Goal: Task Accomplishment & Management: Use online tool/utility

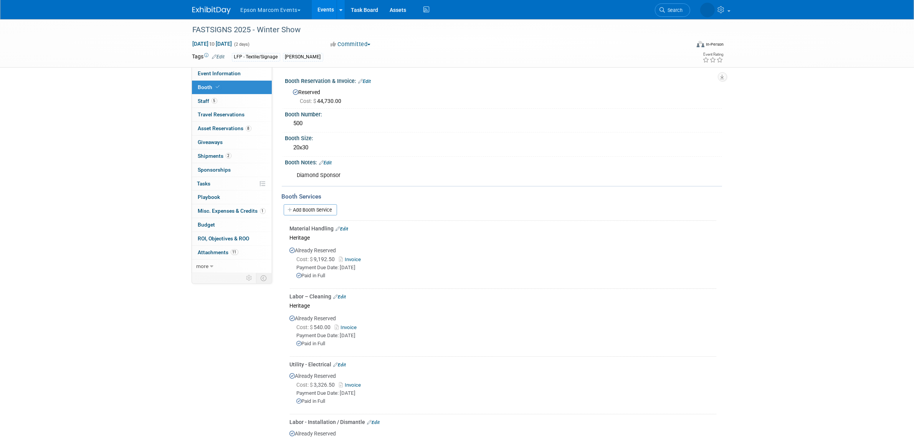
click at [249, 10] on button "Epson Marcom Events" at bounding box center [275, 8] width 71 height 17
click at [220, 11] on img at bounding box center [211, 11] width 38 height 8
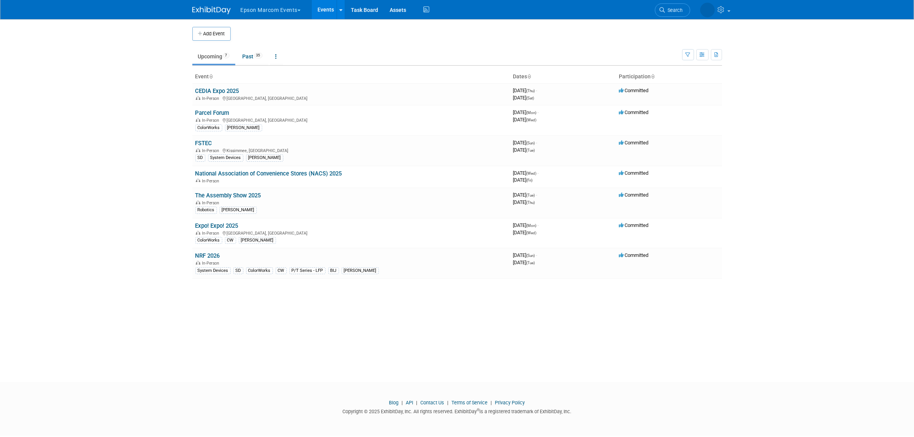
click at [214, 58] on link "Upcoming 7" at bounding box center [213, 56] width 43 height 15
click at [196, 143] on link "FSTEC" at bounding box center [203, 143] width 17 height 7
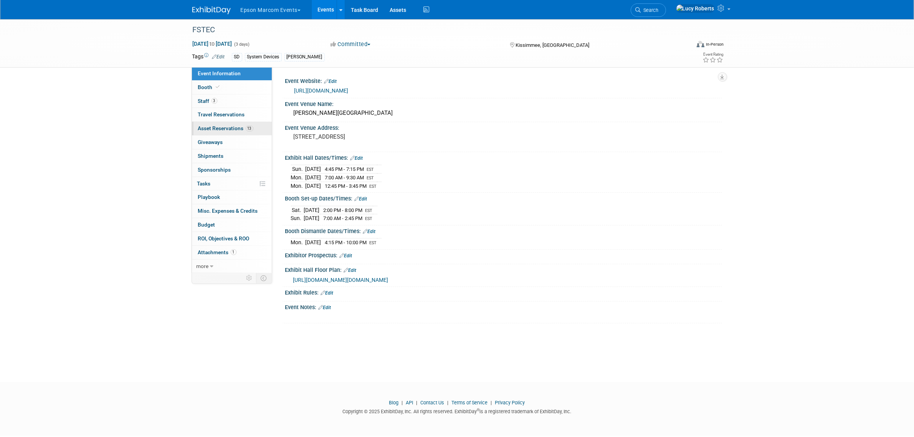
click at [225, 132] on link "13 Asset Reservations 13" at bounding box center [232, 128] width 80 height 13
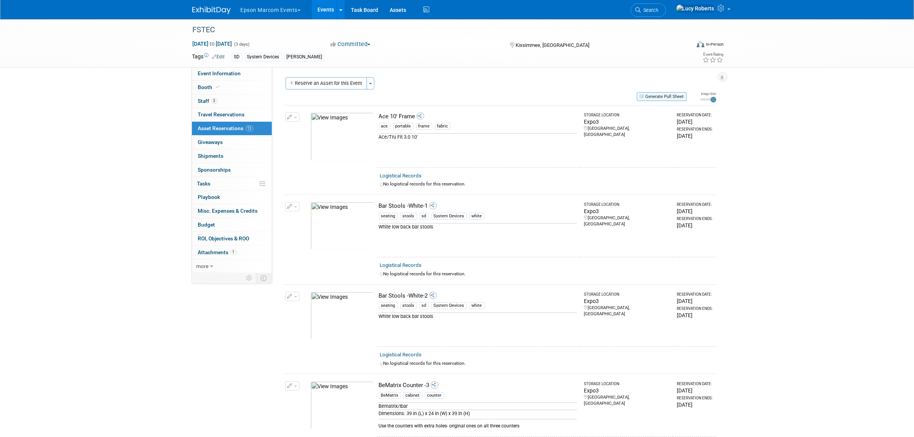
click at [666, 92] on button "Generate Pull Sheet" at bounding box center [662, 96] width 50 height 9
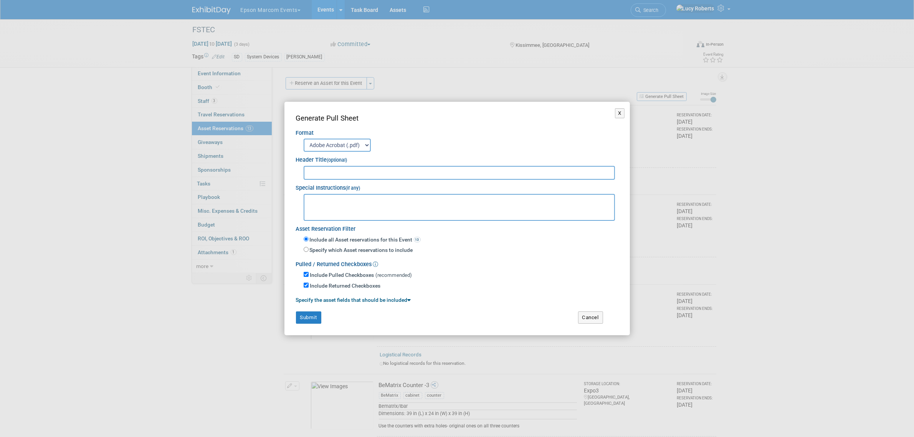
click at [414, 173] on input "text" at bounding box center [460, 173] width 312 height 14
type input "FSTEC"
click at [302, 315] on button "Submit" at bounding box center [308, 317] width 25 height 12
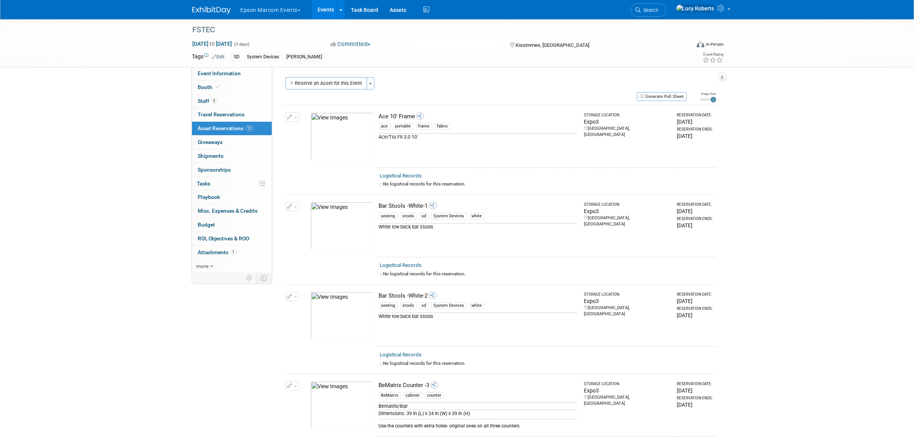
click at [208, 11] on img at bounding box center [211, 11] width 38 height 8
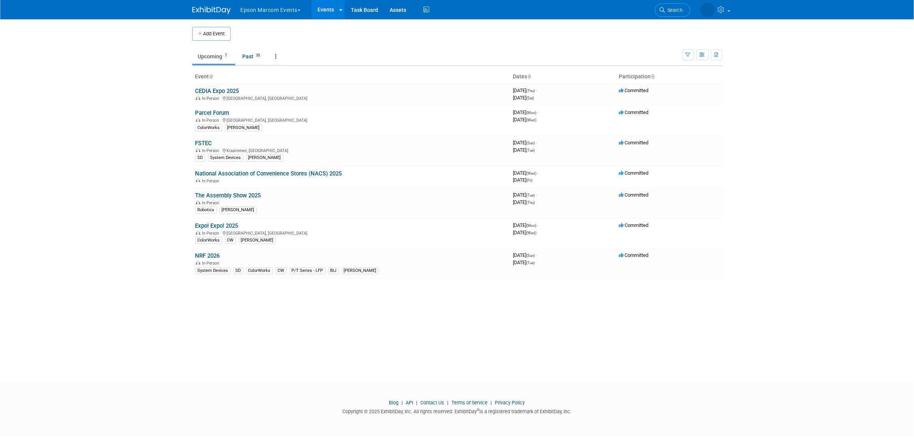
click at [200, 112] on link "Parcel Forum" at bounding box center [212, 112] width 34 height 7
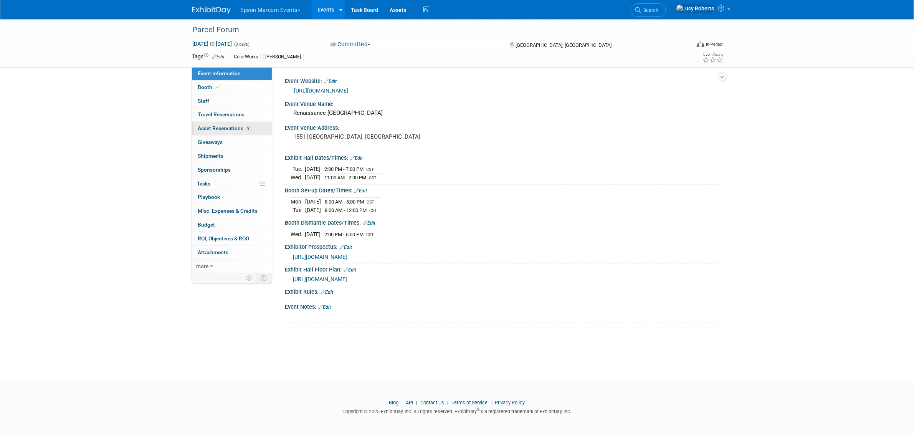
click at [216, 131] on span "Asset Reservations 9" at bounding box center [224, 128] width 53 height 6
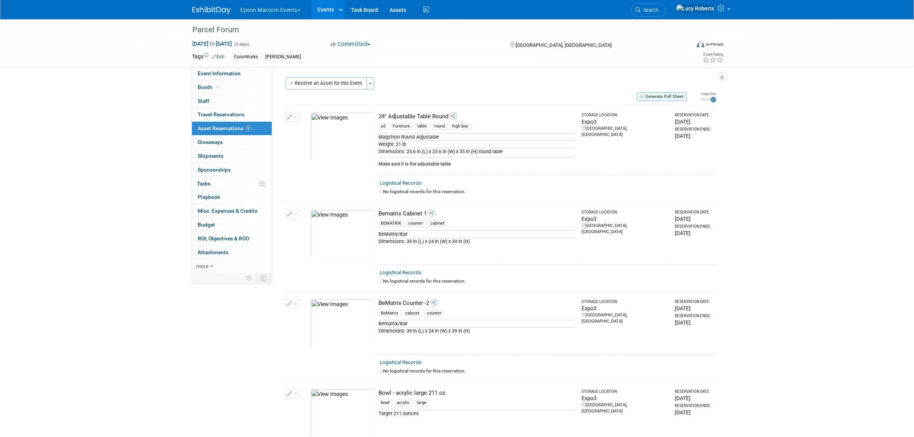
click at [658, 96] on button "Generate Pull Sheet" at bounding box center [662, 96] width 50 height 9
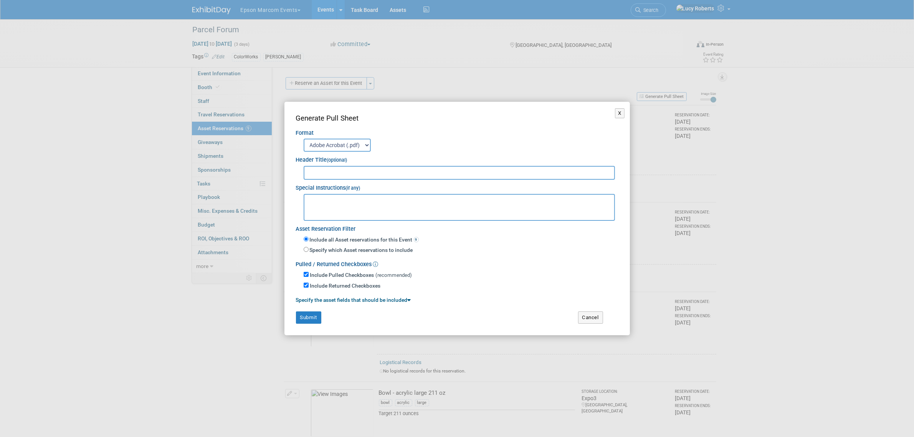
click at [371, 172] on input "text" at bounding box center [460, 173] width 312 height 14
type input "Parcel Forum"
click at [306, 317] on button "Submit" at bounding box center [308, 317] width 25 height 12
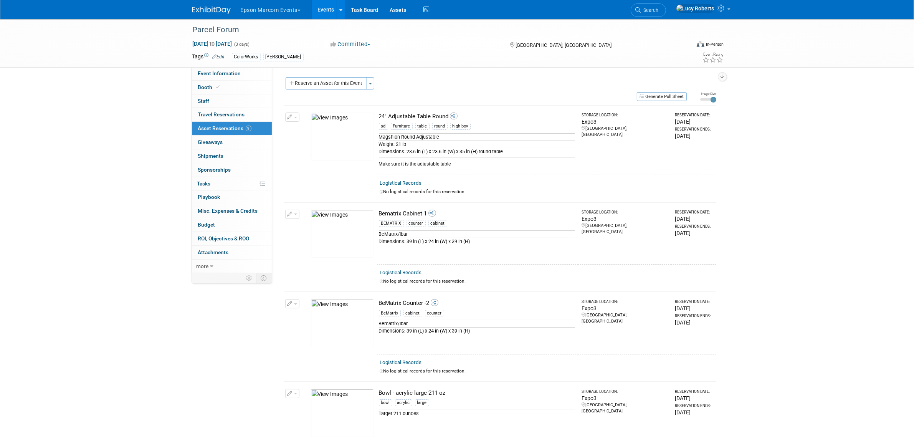
click at [214, 12] on img at bounding box center [211, 11] width 38 height 8
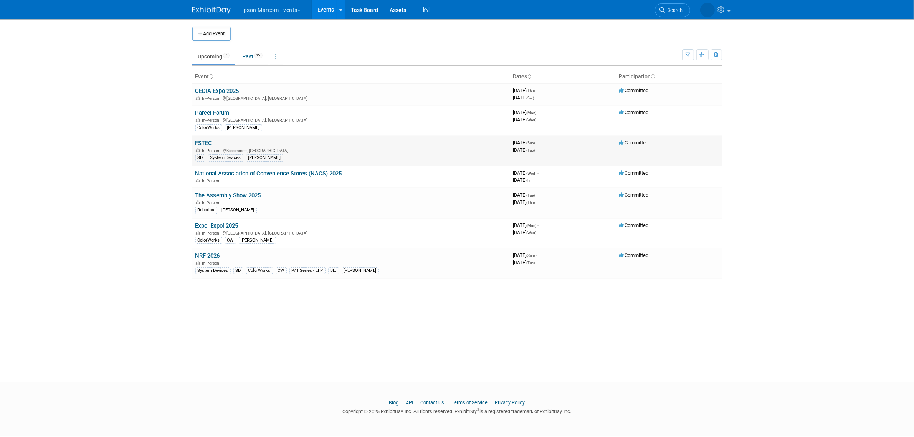
click at [203, 142] on link "FSTEC" at bounding box center [203, 143] width 17 height 7
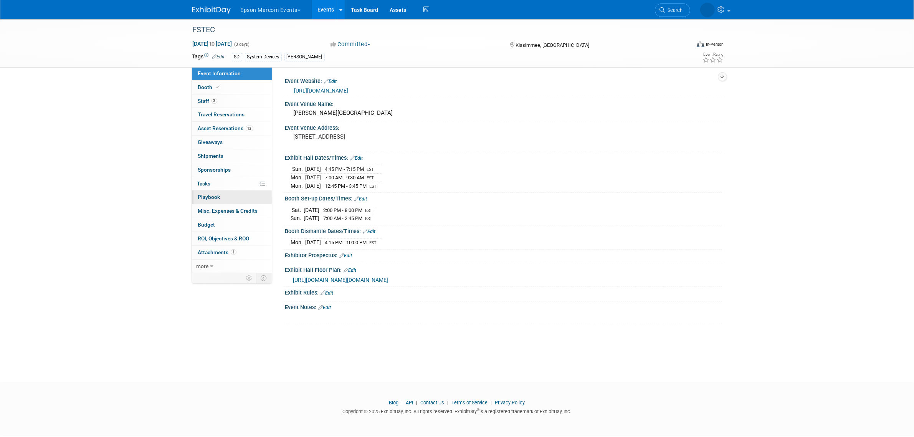
click at [220, 198] on link "0 Playbook 0" at bounding box center [232, 196] width 80 height 13
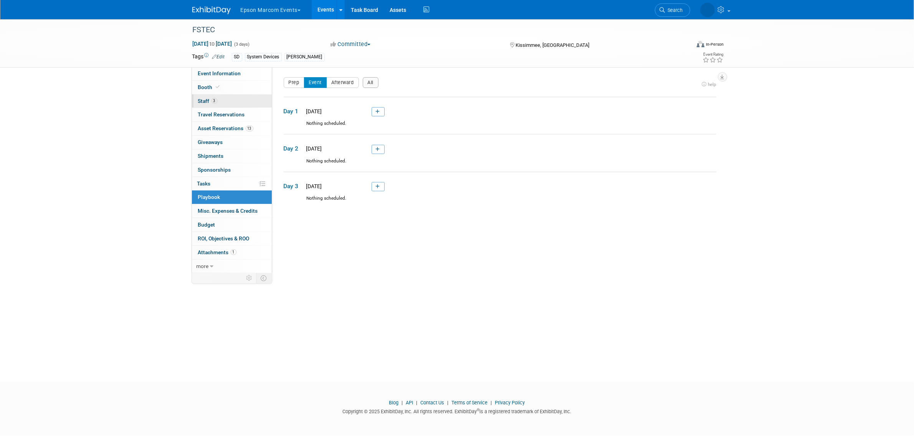
click at [225, 97] on link "3 Staff 3" at bounding box center [232, 100] width 80 height 13
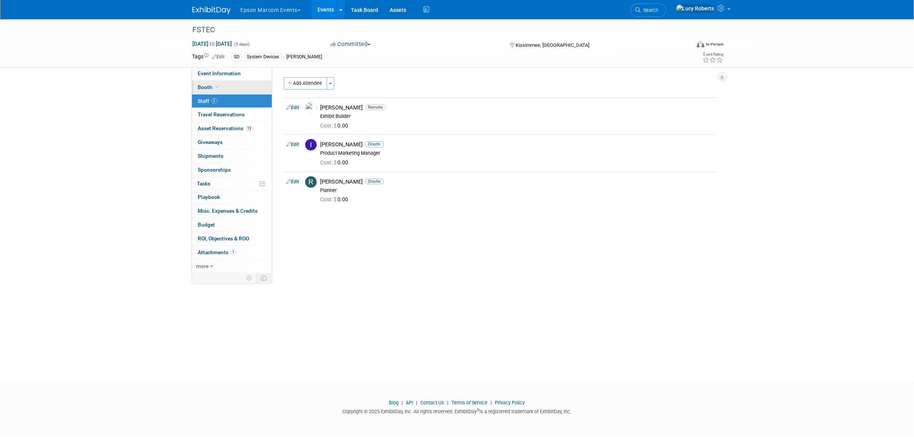
click at [215, 88] on span at bounding box center [218, 87] width 7 height 6
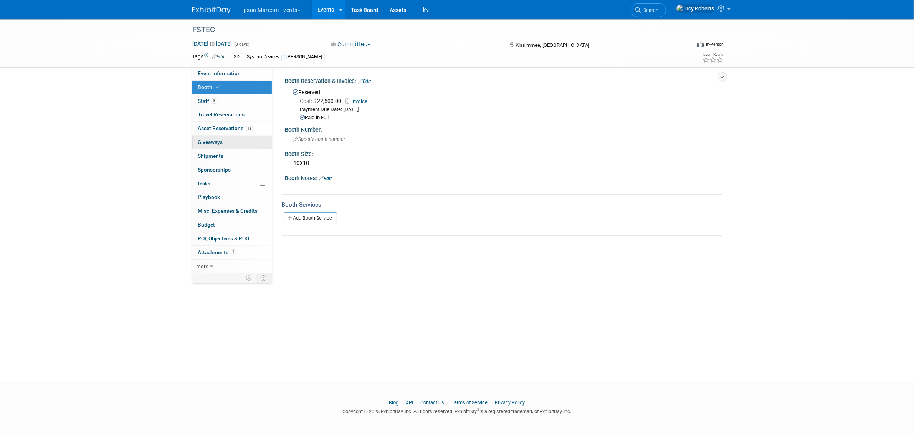
click at [219, 143] on span "Giveaways 0" at bounding box center [210, 142] width 25 height 6
